Goal: Find specific page/section: Find specific page/section

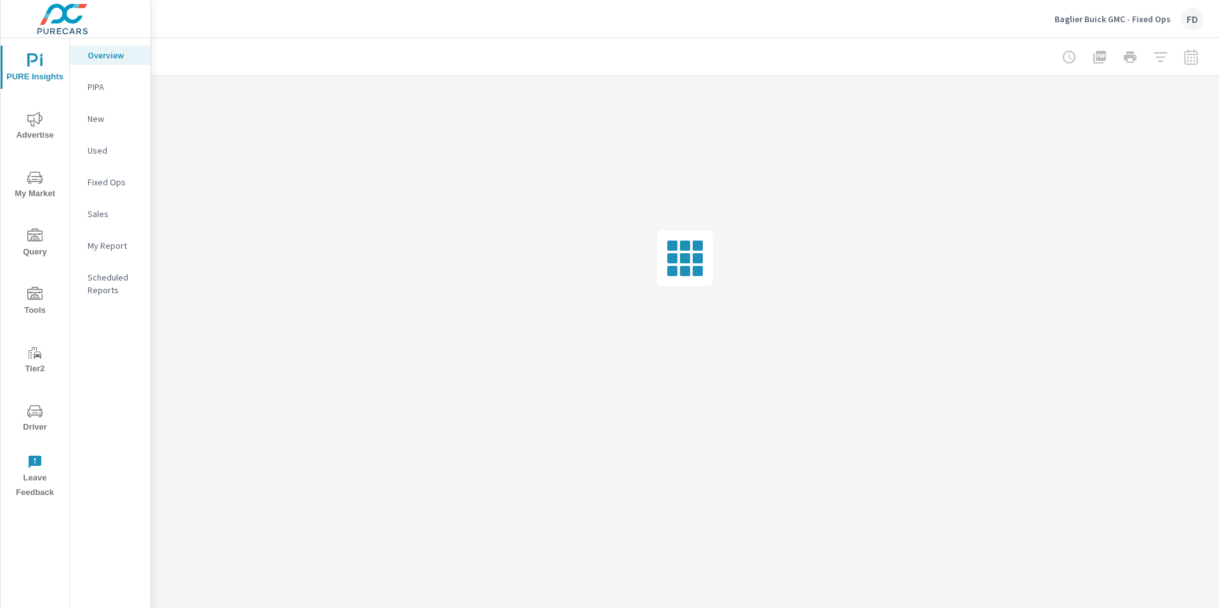
click at [23, 427] on span "Driver" at bounding box center [34, 419] width 61 height 31
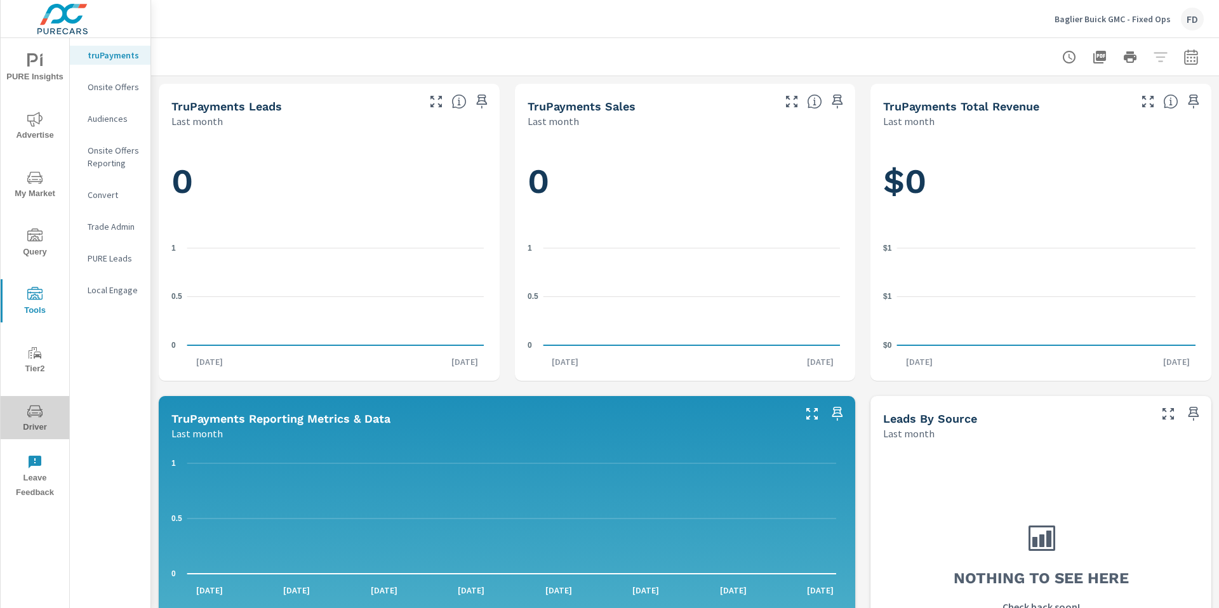
click at [43, 406] on span "Driver" at bounding box center [34, 419] width 61 height 31
